Goal: Task Accomplishment & Management: Complete application form

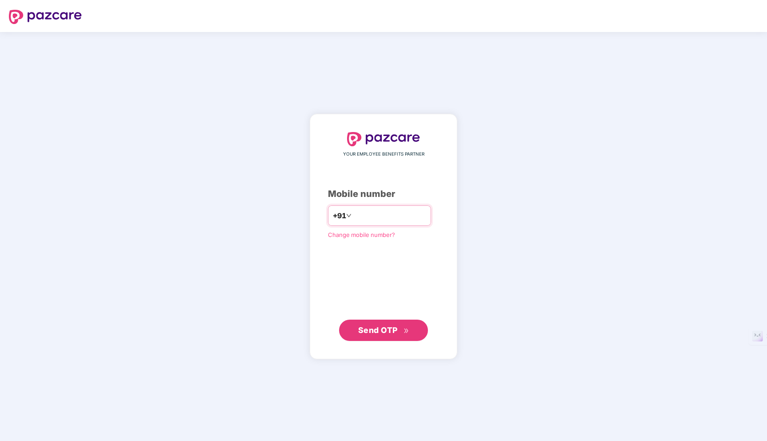
click at [357, 218] on input "number" at bounding box center [389, 216] width 73 height 14
type input "**********"
click at [377, 334] on span "Send OTP" at bounding box center [378, 329] width 40 height 9
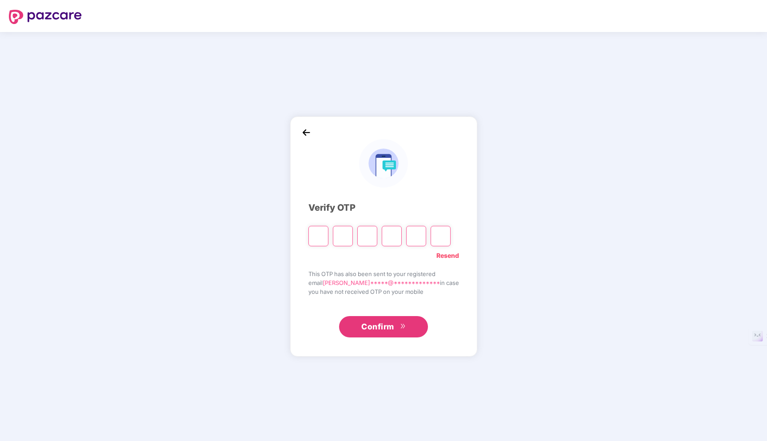
type input "*"
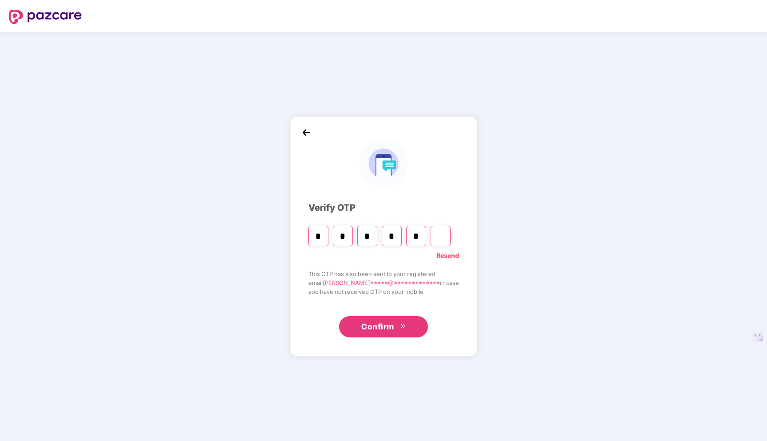
type input "*"
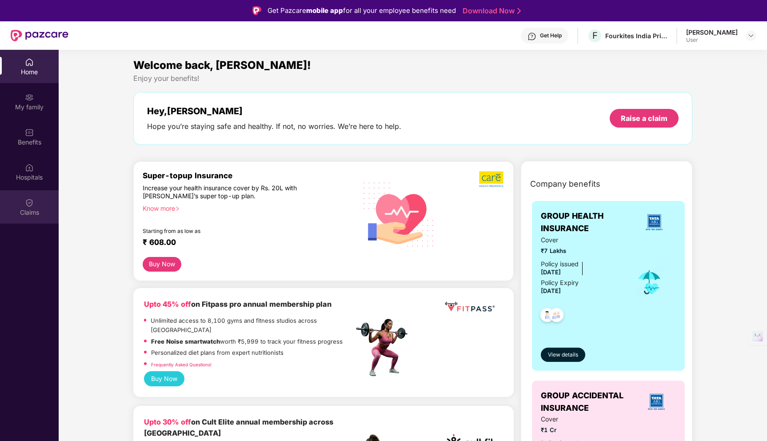
click at [29, 208] on div "Claims" at bounding box center [29, 212] width 59 height 9
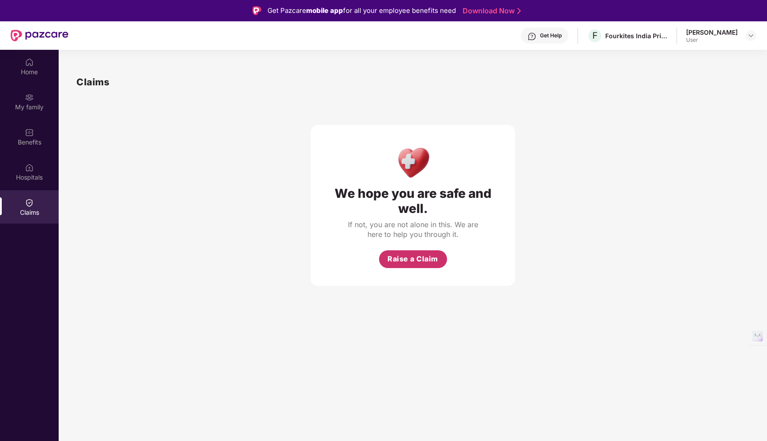
click at [411, 258] on span "Raise a Claim" at bounding box center [413, 258] width 51 height 11
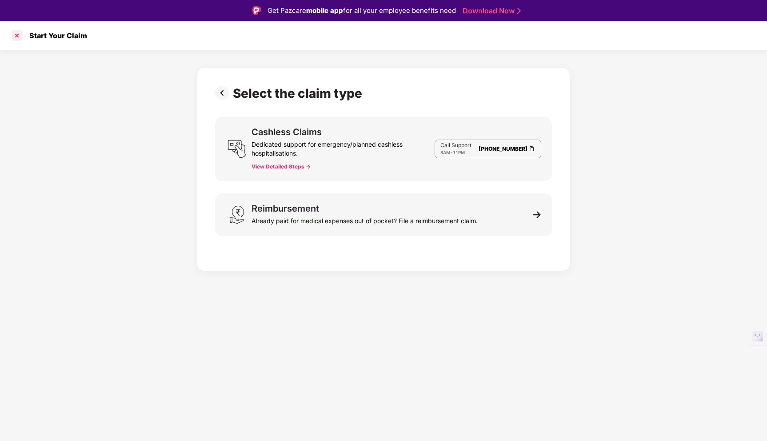
click at [15, 36] on div at bounding box center [17, 35] width 14 height 14
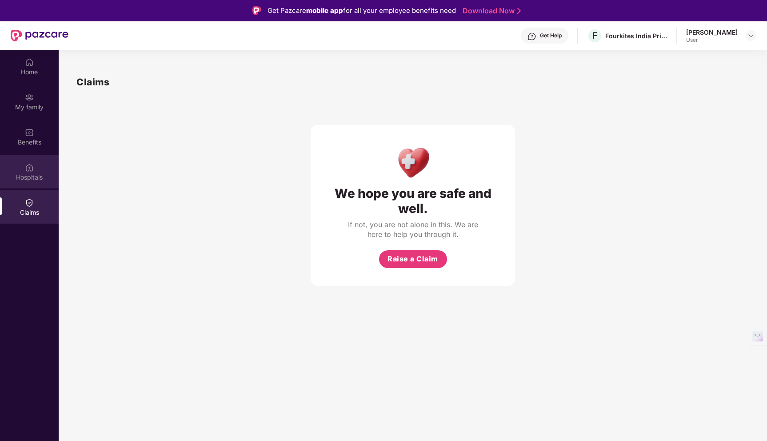
click at [31, 178] on div "Hospitals" at bounding box center [29, 177] width 59 height 9
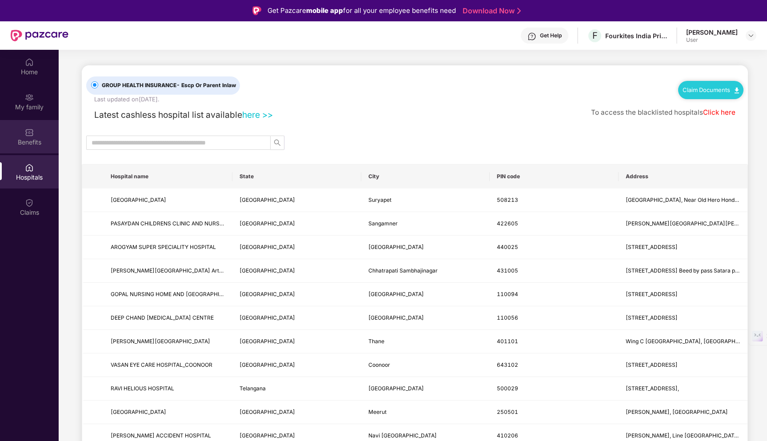
click at [25, 139] on div "Benefits" at bounding box center [29, 142] width 59 height 9
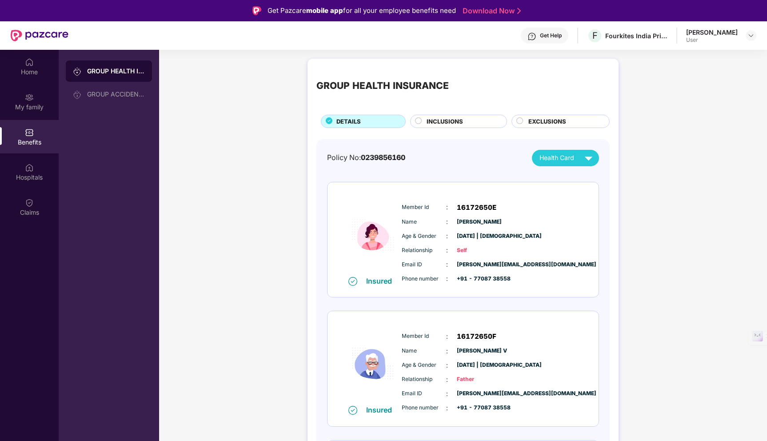
scroll to position [120, 0]
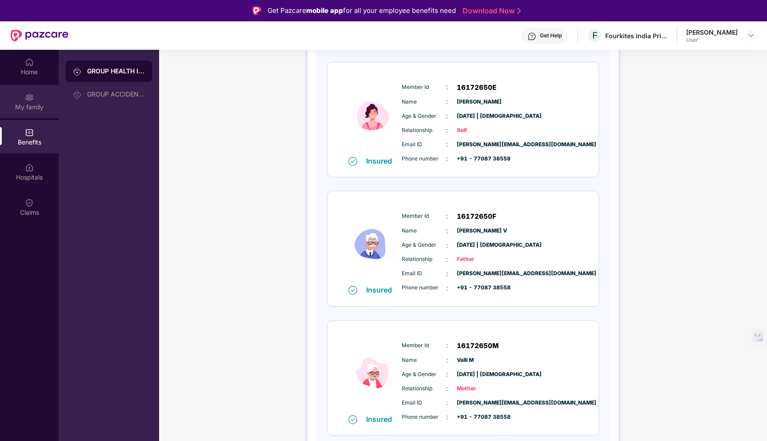
click at [24, 102] on div "My family" at bounding box center [29, 101] width 59 height 33
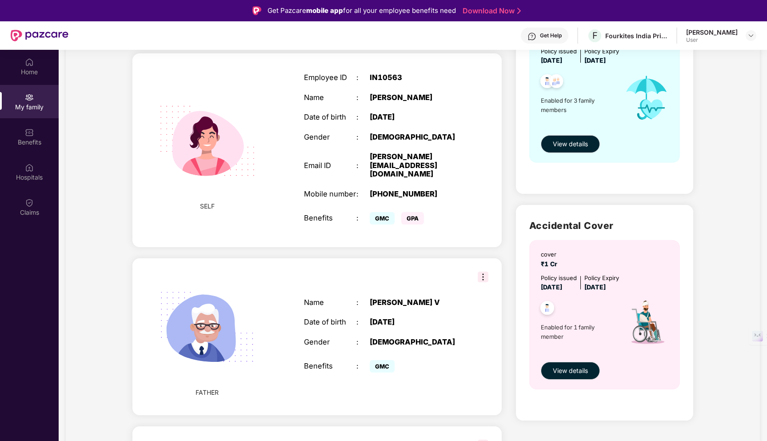
scroll to position [190, 0]
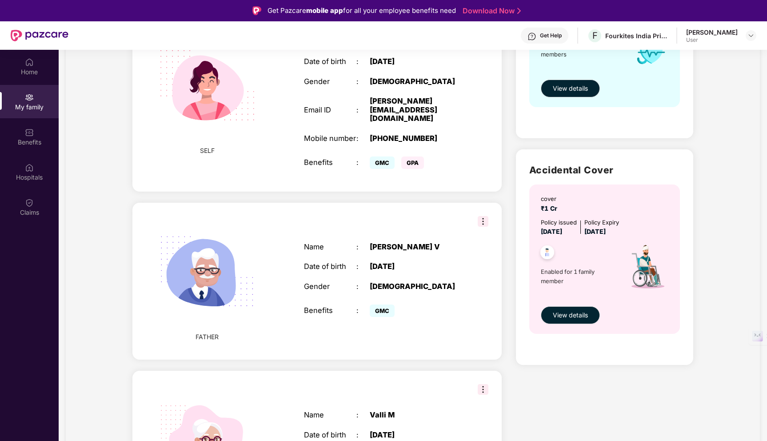
click at [549, 273] on span "Enabled for 1 family member" at bounding box center [579, 276] width 76 height 18
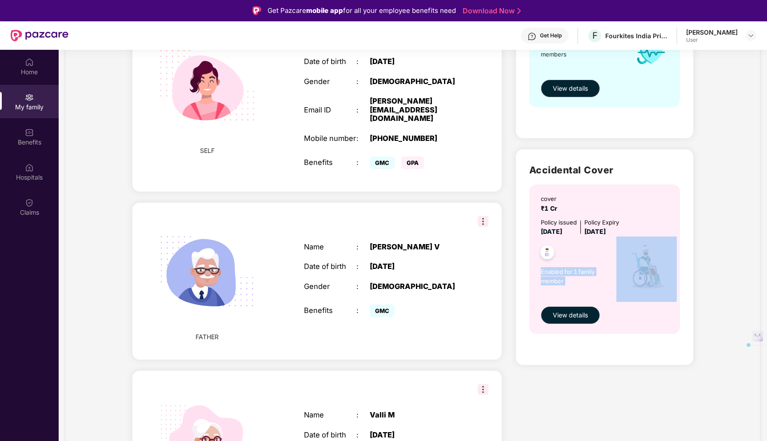
drag, startPoint x: 549, startPoint y: 273, endPoint x: 551, endPoint y: 280, distance: 6.5
click at [551, 280] on span "Enabled for 1 family member" at bounding box center [579, 276] width 76 height 18
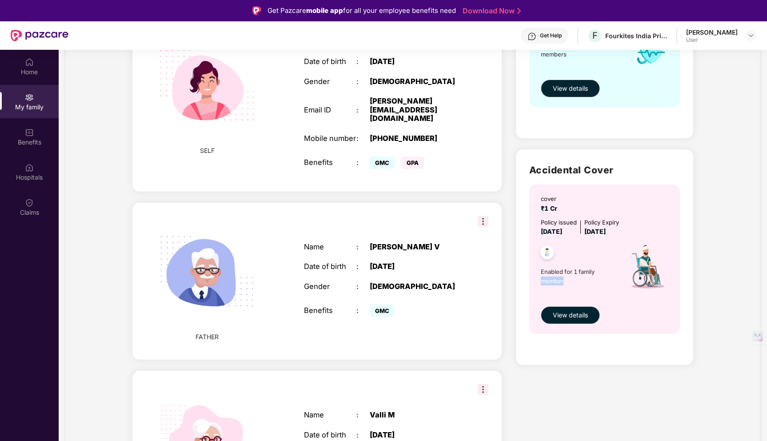
click at [551, 280] on span "Enabled for 1 family member" at bounding box center [579, 276] width 76 height 18
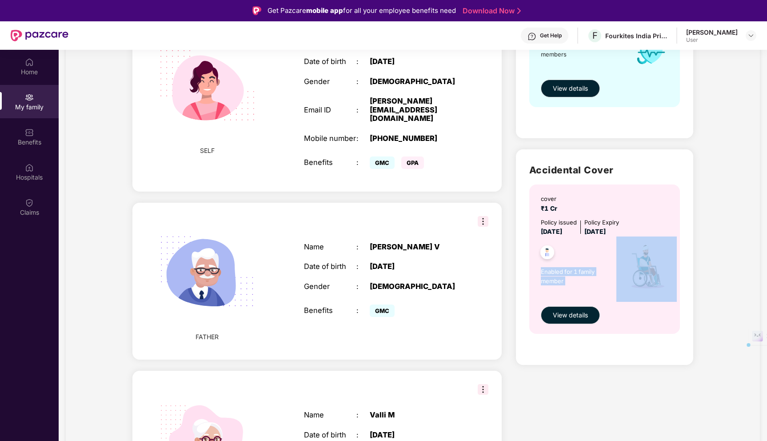
drag, startPoint x: 551, startPoint y: 280, endPoint x: 551, endPoint y: 270, distance: 9.8
click at [551, 270] on span "Enabled for 1 family member" at bounding box center [579, 276] width 76 height 18
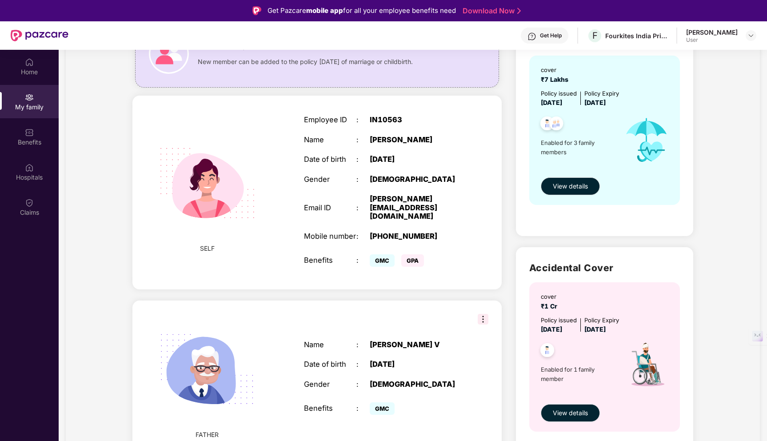
scroll to position [0, 0]
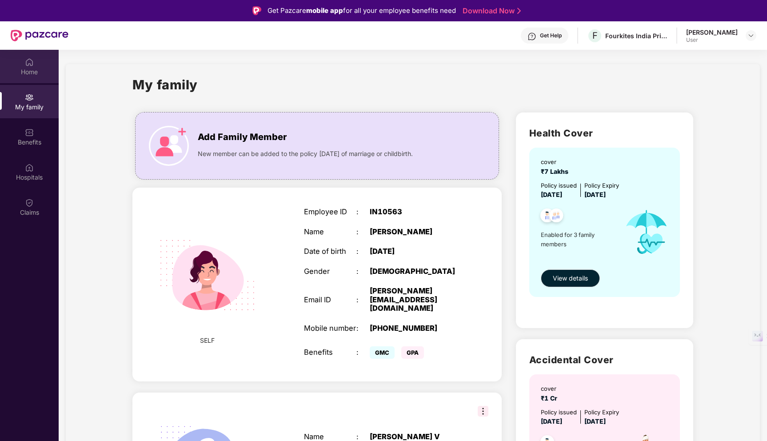
click at [32, 64] on img at bounding box center [29, 62] width 9 height 9
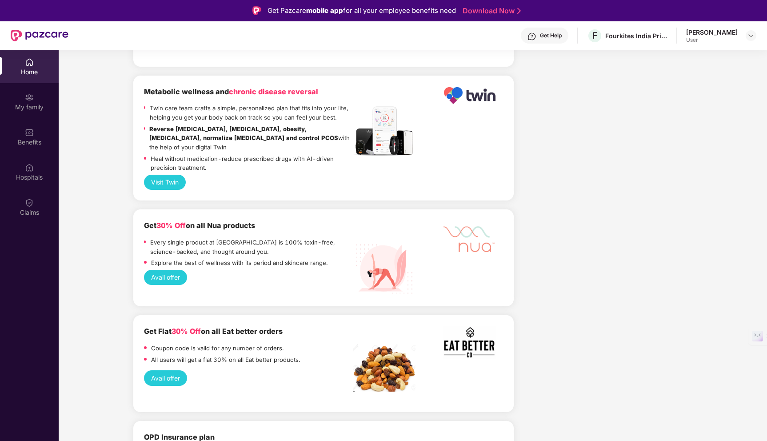
scroll to position [50, 0]
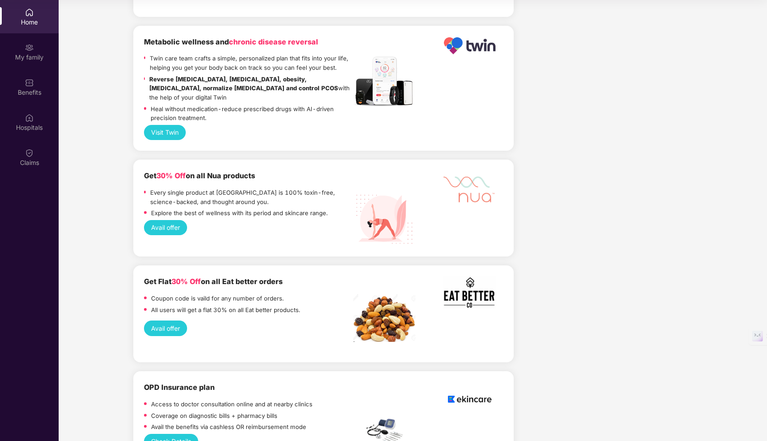
click at [174, 434] on button "Check Details" at bounding box center [171, 441] width 54 height 15
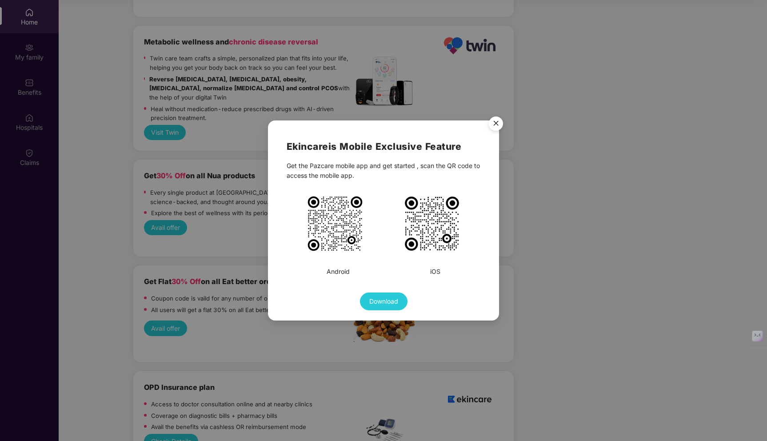
click at [175, 372] on div "Ekincare is Mobile Exclusive Feature Get the Pazcare mobile app and get started…" at bounding box center [383, 220] width 767 height 441
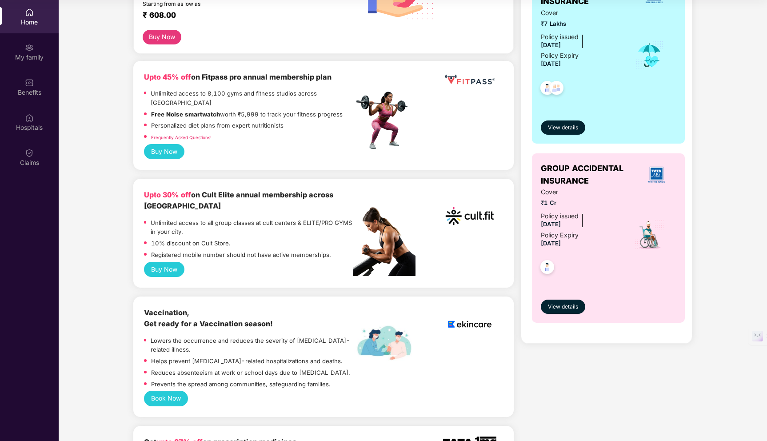
scroll to position [0, 0]
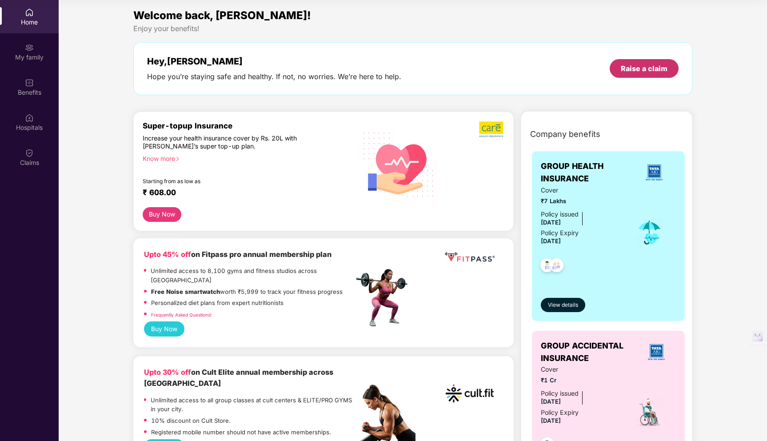
click at [633, 67] on div "Raise a claim" at bounding box center [644, 69] width 47 height 10
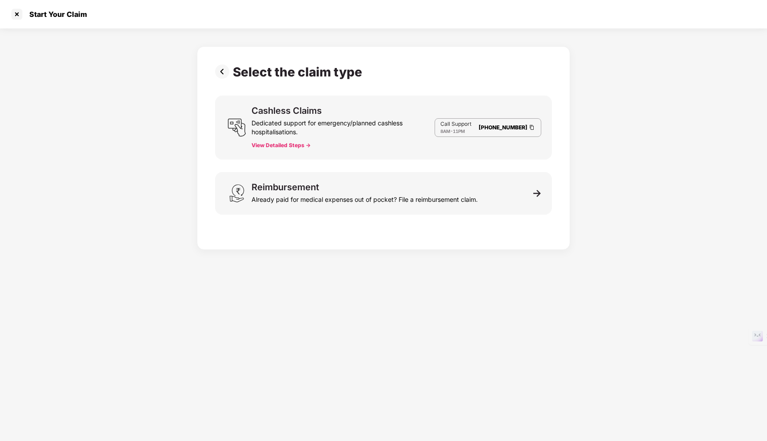
scroll to position [21, 0]
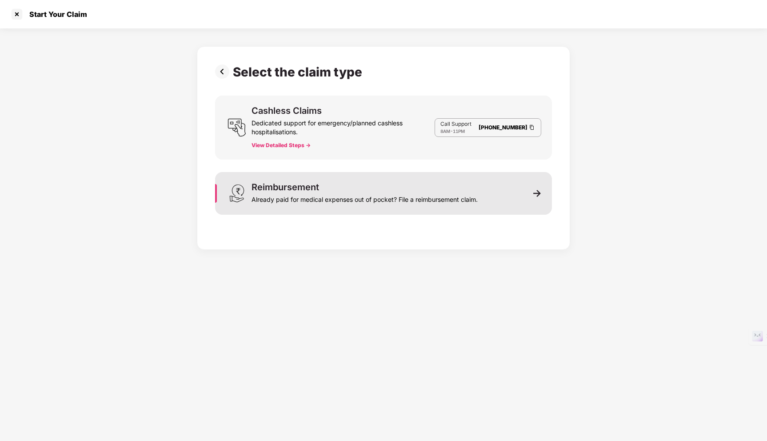
click at [301, 189] on div "Reimbursement" at bounding box center [286, 187] width 68 height 9
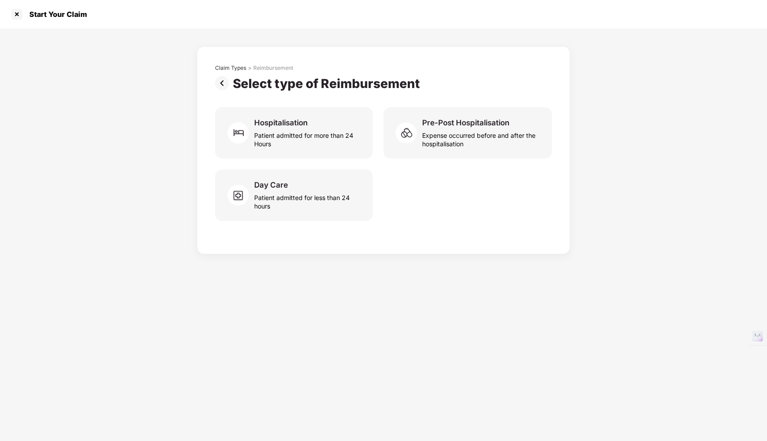
click at [221, 81] on img at bounding box center [224, 83] width 18 height 14
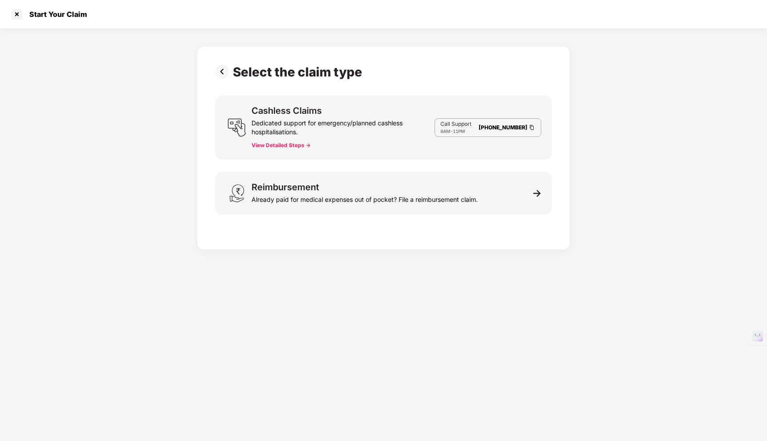
click at [220, 73] on img at bounding box center [224, 71] width 18 height 14
